Goal: Task Accomplishment & Management: Use online tool/utility

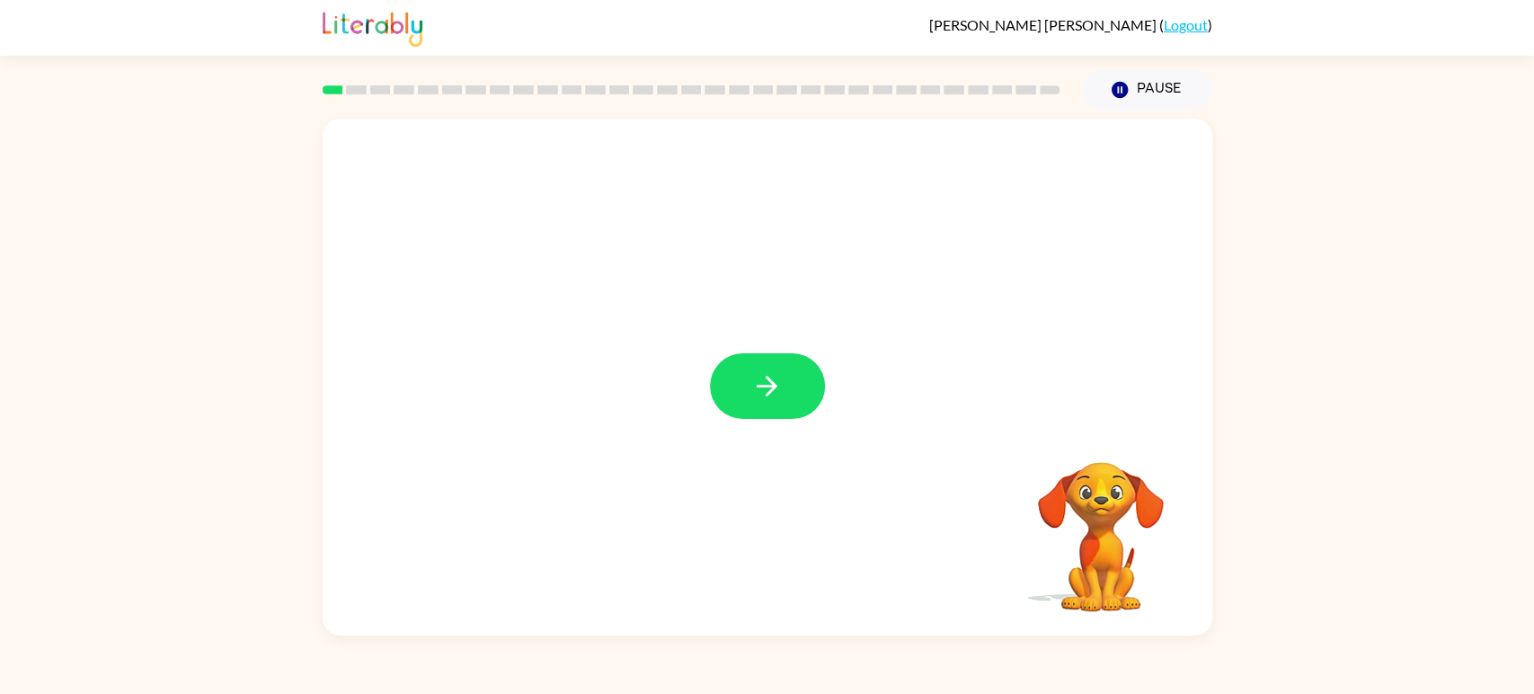
click at [1241, 489] on div "Your browser must support playing .mp4 files to use Literably. Please try using…" at bounding box center [767, 373] width 1534 height 525
click at [1186, 540] on video "Your browser must support playing .mp4 files to use Literably. Please try using…" at bounding box center [1101, 524] width 180 height 180
click at [1101, 556] on video "Your browser must support playing .mp4 files to use Literably. Please try using…" at bounding box center [1101, 524] width 180 height 180
click at [1094, 442] on video "Your browser must support playing .mp4 files to use Literably. Please try using…" at bounding box center [1101, 524] width 180 height 180
click at [1117, 527] on video "Your browser must support playing .mp4 files to use Literably. Please try using…" at bounding box center [1101, 524] width 180 height 180
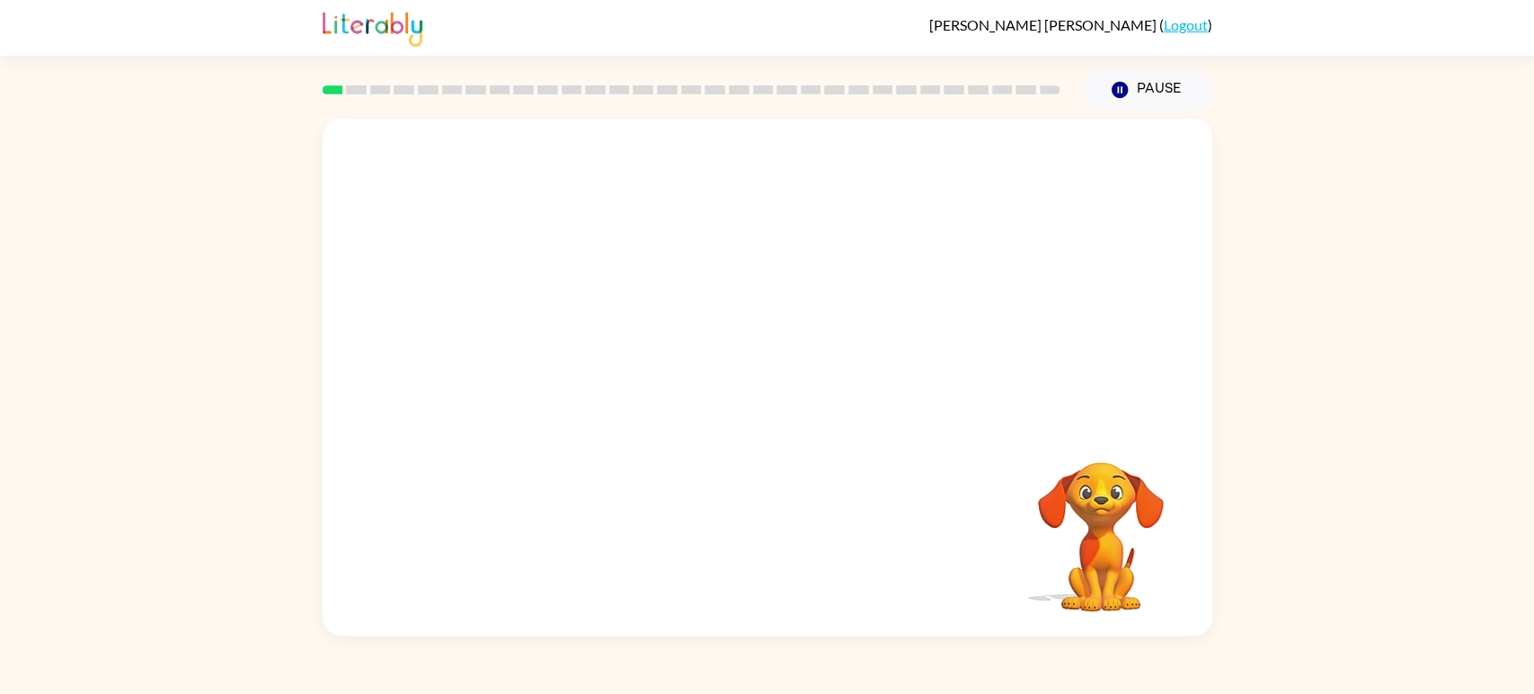
click at [1120, 529] on video "Your browser must support playing .mp4 files to use Literably. Please try using…" at bounding box center [1101, 524] width 180 height 180
click at [1112, 536] on video "Your browser must support playing .mp4 files to use Literably. Please try using…" at bounding box center [1101, 524] width 180 height 180
click at [1106, 529] on video "Your browser must support playing .mp4 files to use Literably. Please try using…" at bounding box center [1101, 524] width 180 height 180
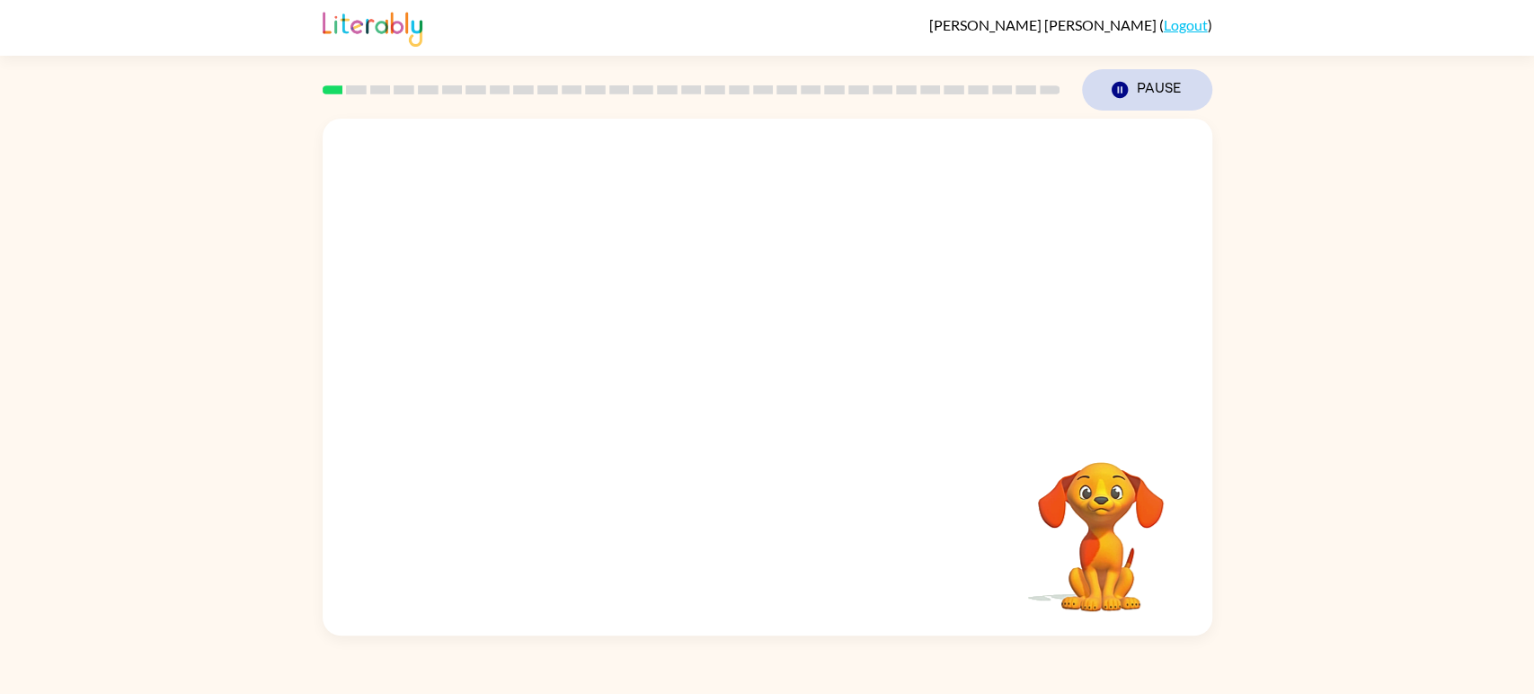
click at [1120, 93] on icon "Pause" at bounding box center [1120, 90] width 20 height 20
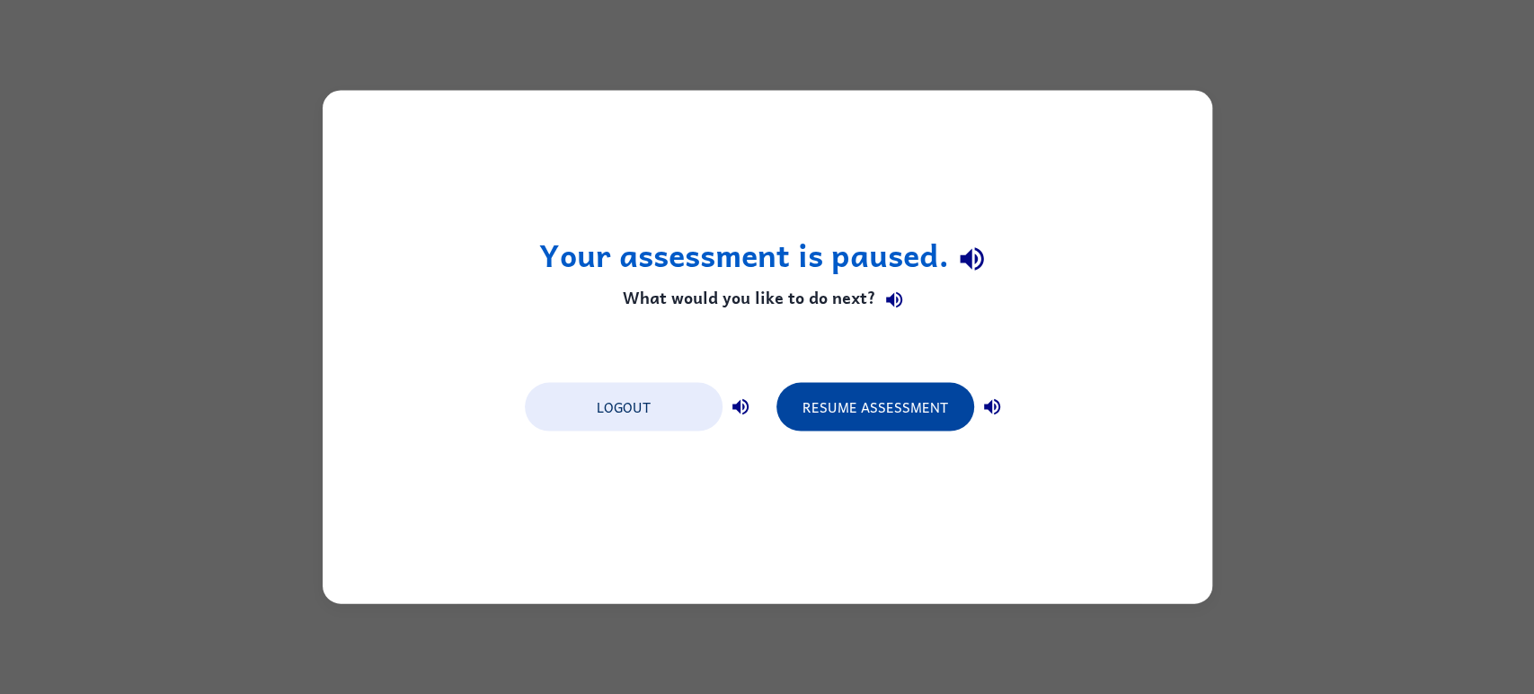
click at [873, 416] on button "Resume Assessment" at bounding box center [875, 407] width 198 height 49
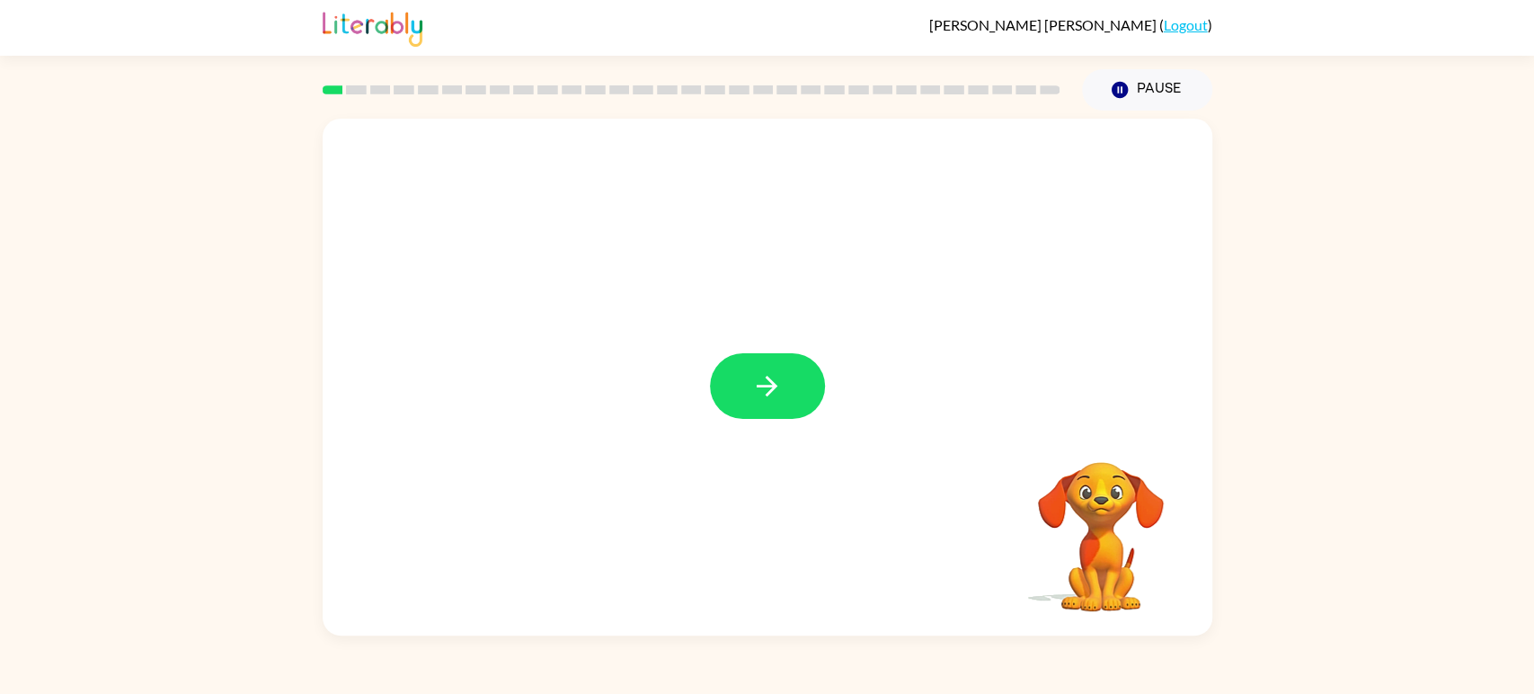
click at [1149, 589] on video "Your browser must support playing .mp4 files to use Literably. Please try using…" at bounding box center [1101, 524] width 180 height 180
click at [1089, 548] on video "Your browser must support playing .mp4 files to use Literably. Please try using…" at bounding box center [1101, 524] width 180 height 180
click at [1090, 525] on video "Your browser must support playing .mp4 files to use Literably. Please try using…" at bounding box center [1101, 524] width 180 height 180
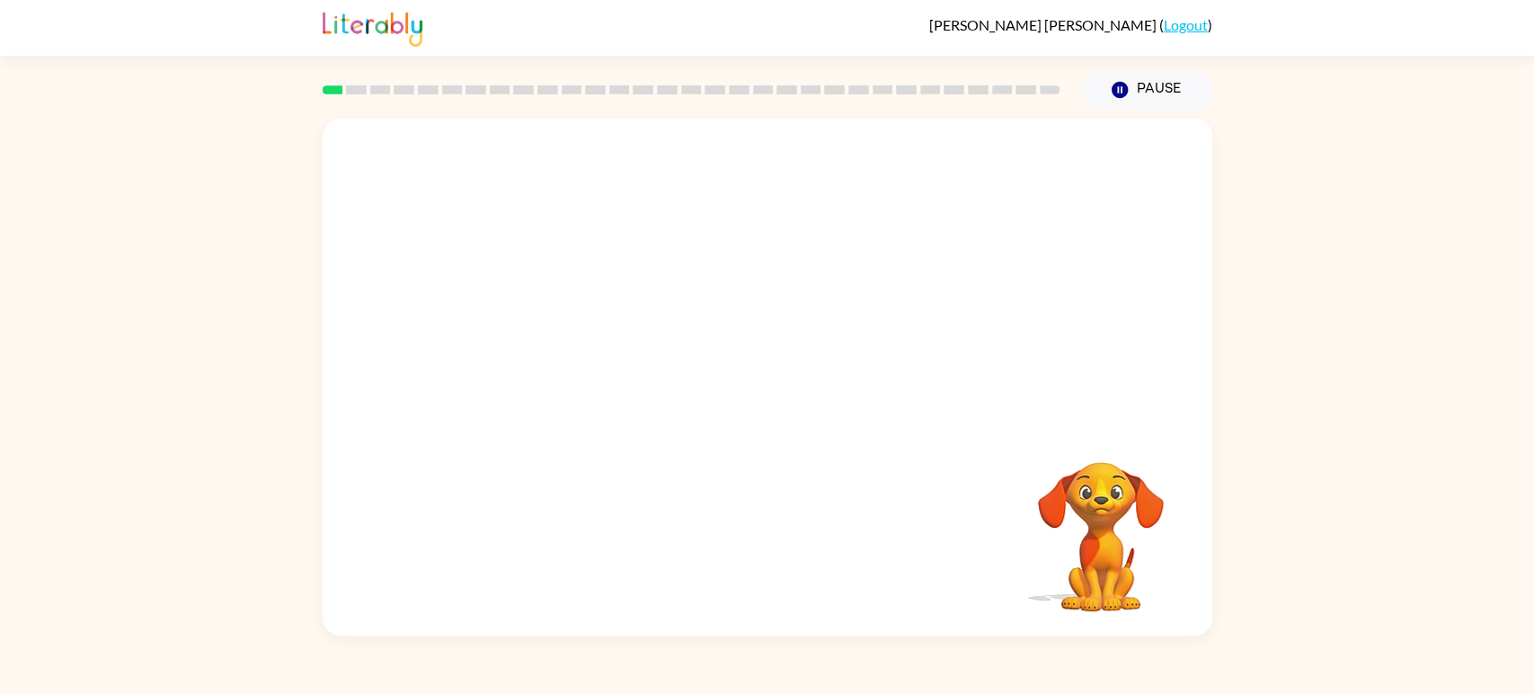
click at [1090, 525] on video "Your browser must support playing .mp4 files to use Literably. Please try using…" at bounding box center [1101, 524] width 180 height 180
click at [715, 395] on button "button" at bounding box center [767, 386] width 115 height 66
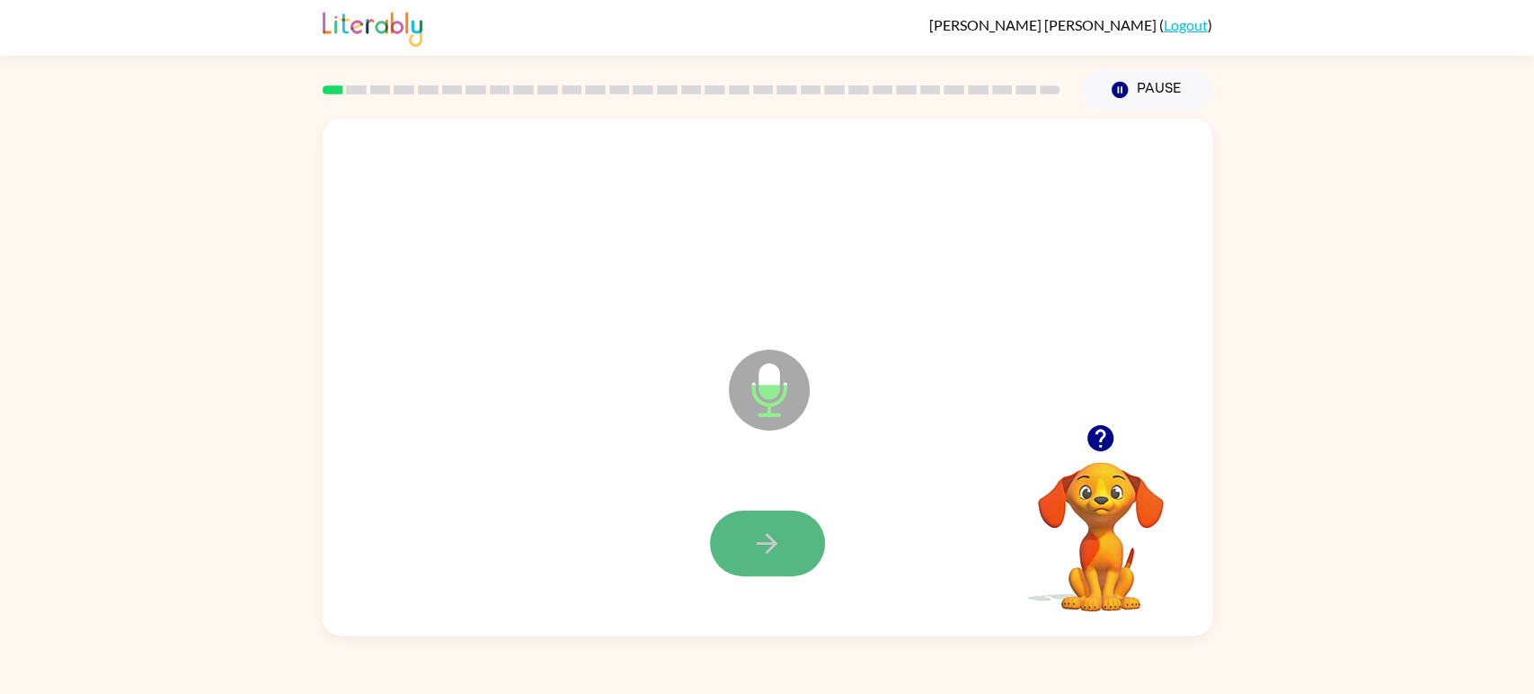
click at [786, 539] on button "button" at bounding box center [767, 543] width 115 height 66
click at [770, 536] on icon "button" at bounding box center [766, 542] width 31 height 31
click at [766, 572] on button "button" at bounding box center [767, 543] width 115 height 66
click at [740, 569] on button "button" at bounding box center [767, 543] width 115 height 66
click at [803, 573] on button "button" at bounding box center [767, 543] width 115 height 66
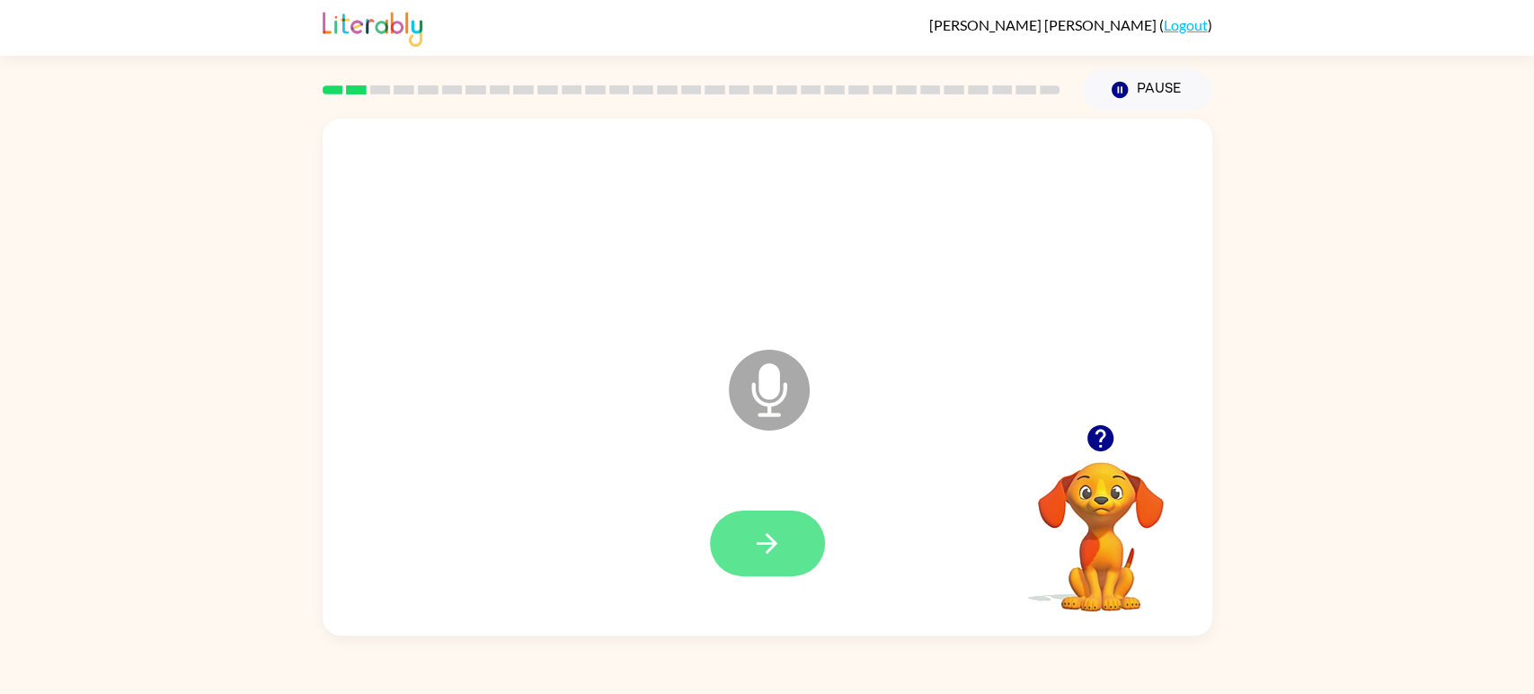
click at [768, 556] on icon "button" at bounding box center [766, 542] width 31 height 31
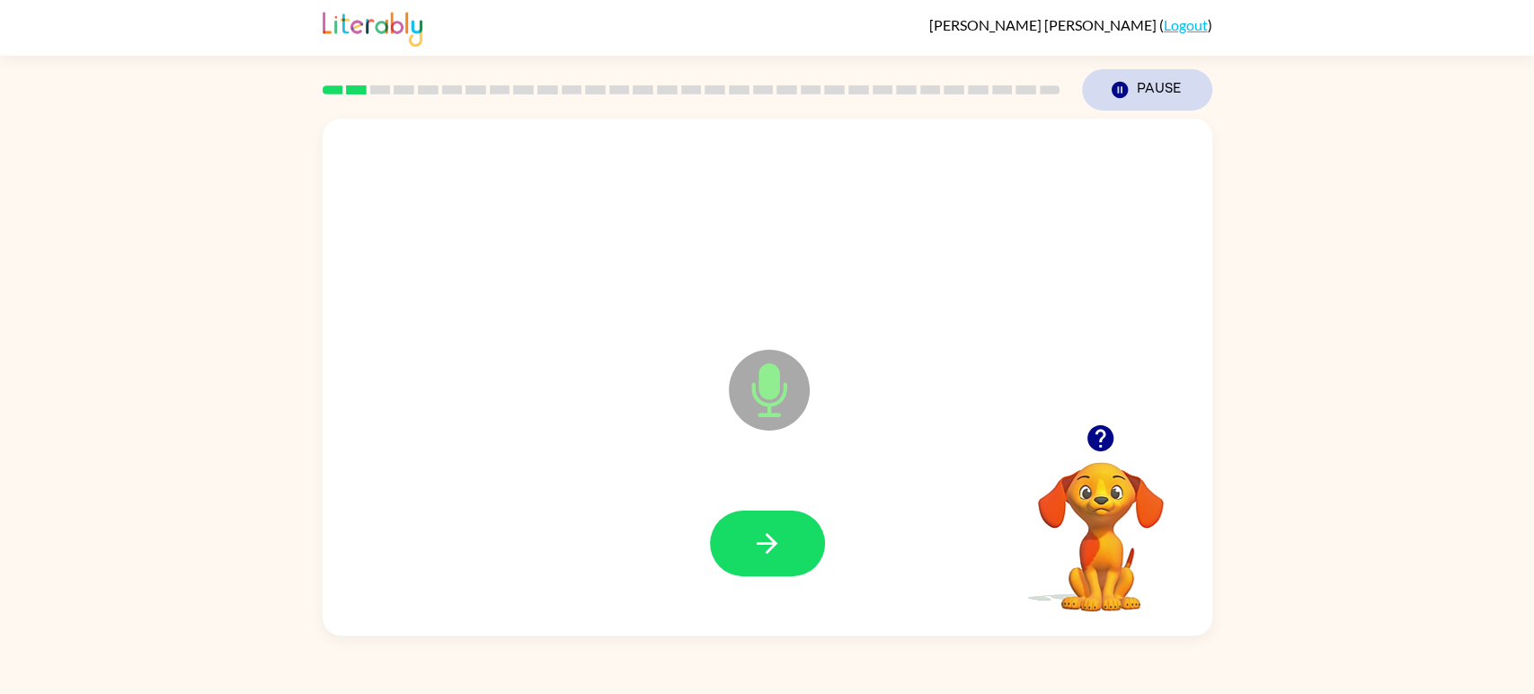
click at [1115, 75] on button "Pause Pause" at bounding box center [1147, 89] width 130 height 41
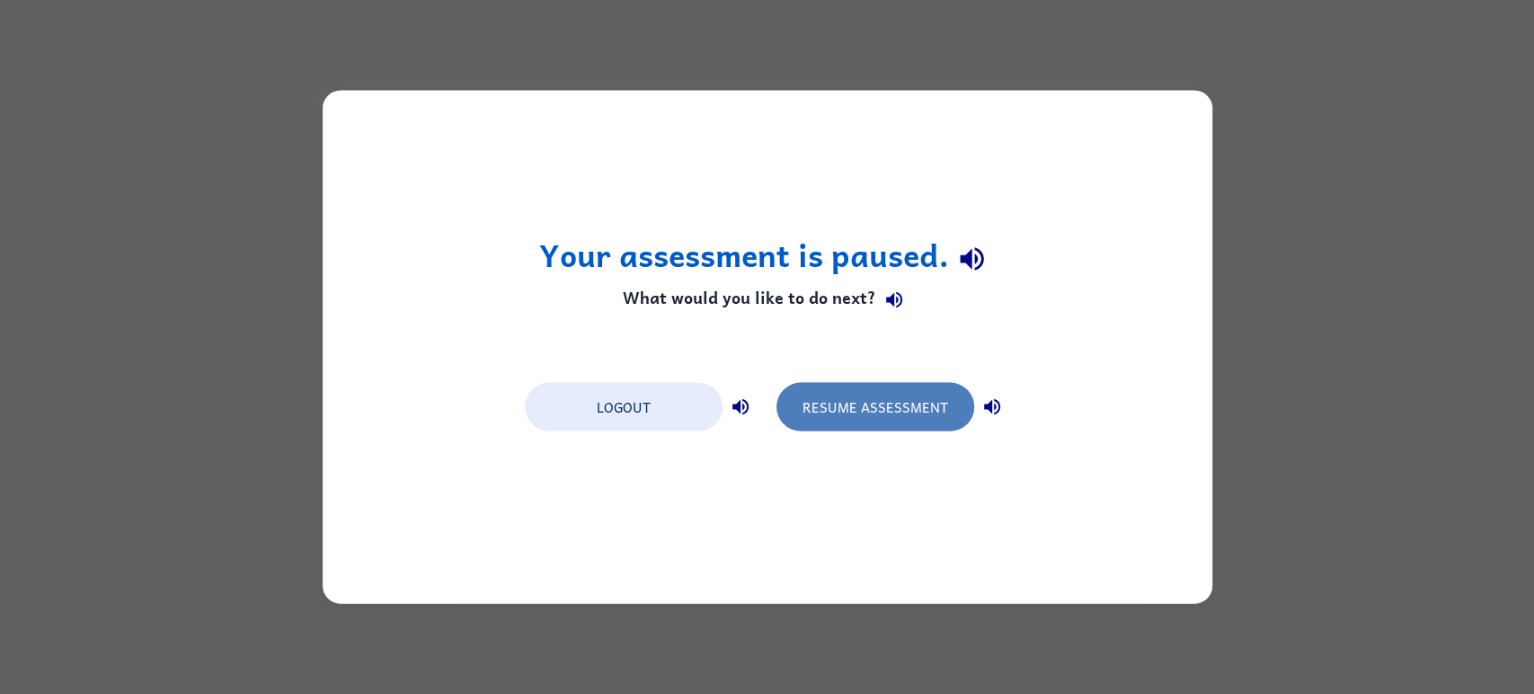
click at [832, 403] on button "Resume Assessment" at bounding box center [875, 407] width 198 height 49
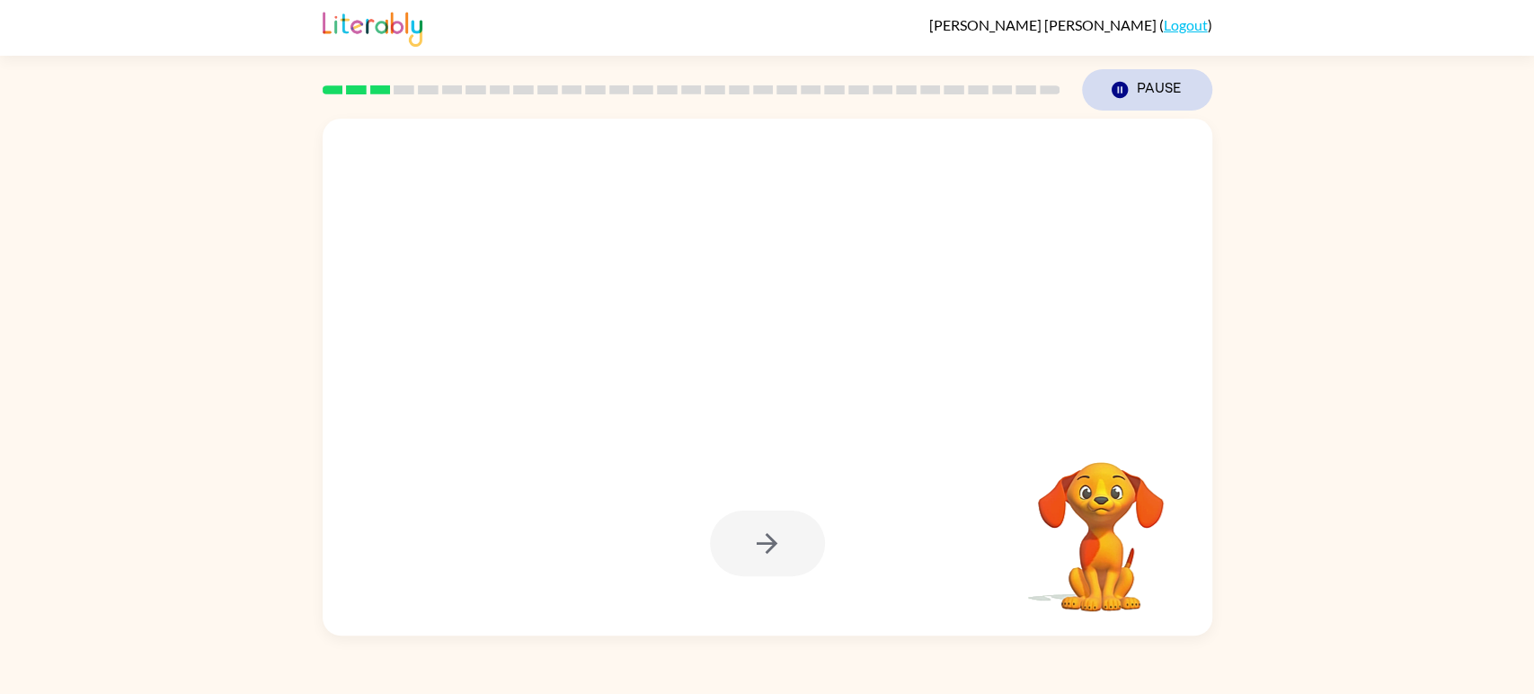
click at [1154, 86] on button "Pause Pause" at bounding box center [1147, 89] width 130 height 41
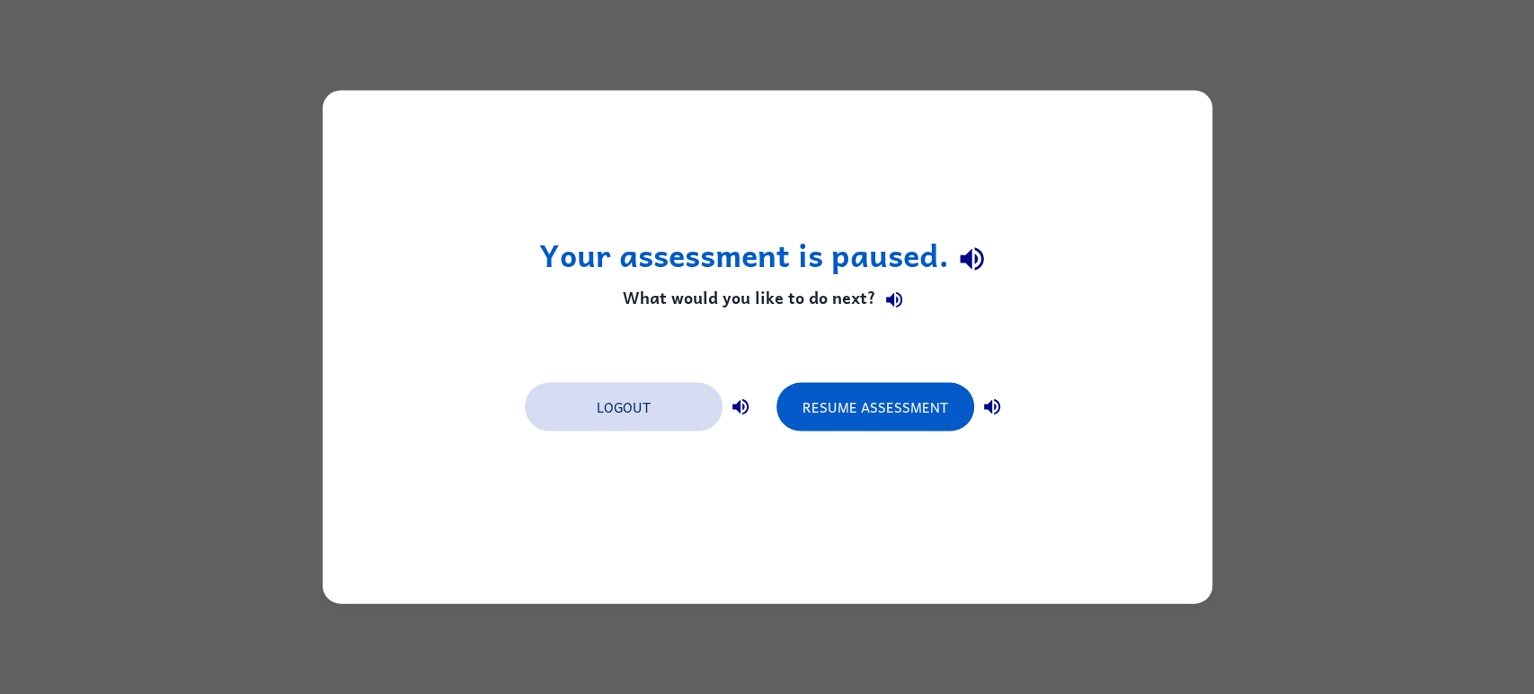
click at [594, 411] on button "Logout" at bounding box center [624, 407] width 198 height 49
